Goal: Transaction & Acquisition: Subscribe to service/newsletter

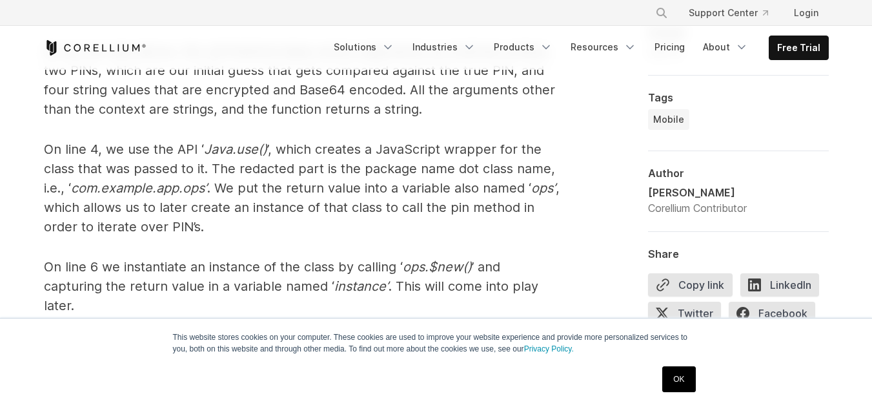
scroll to position [2277, 0]
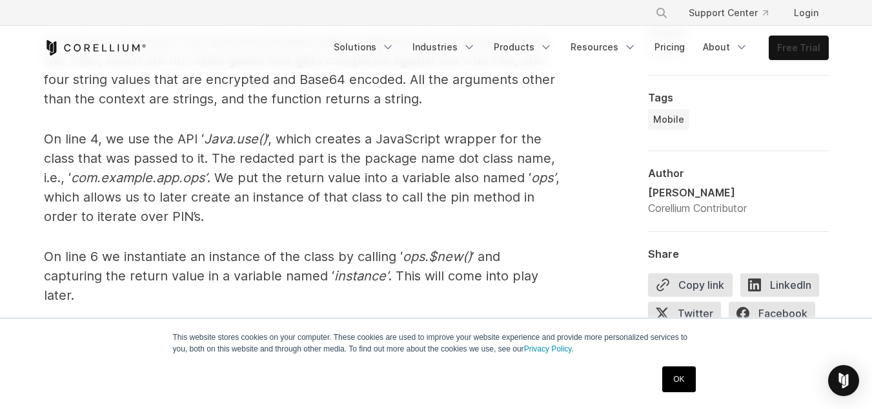
click at [806, 43] on link "Free Trial" at bounding box center [799, 47] width 59 height 23
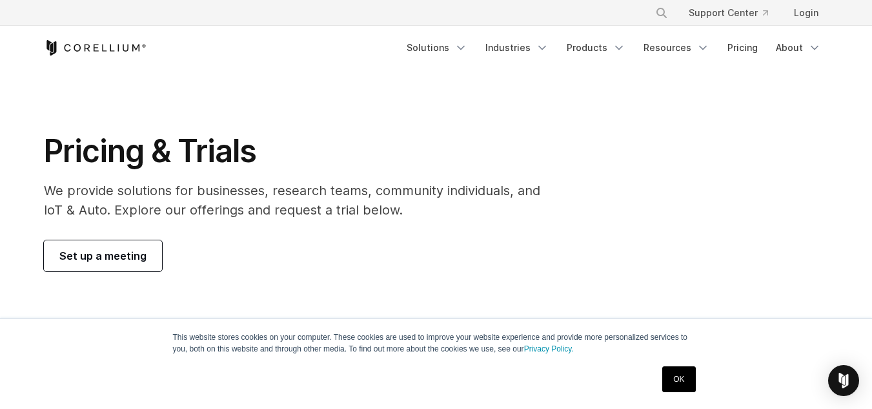
scroll to position [30, 0]
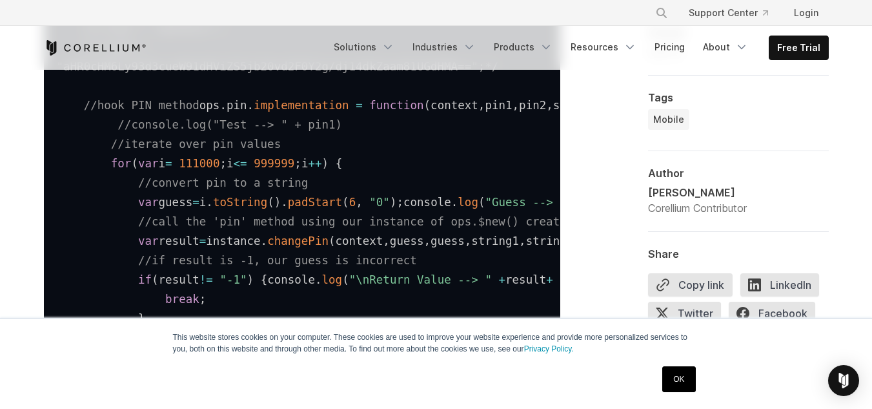
scroll to position [6488, 0]
